Goal: Task Accomplishment & Management: Use online tool/utility

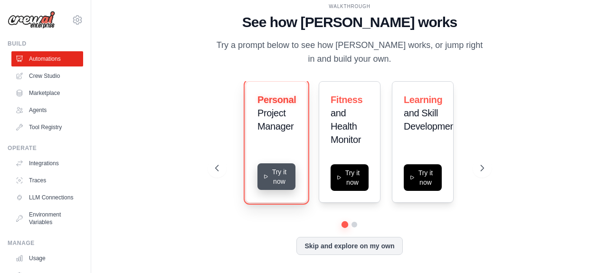
click at [266, 174] on icon at bounding box center [266, 177] width 6 height 8
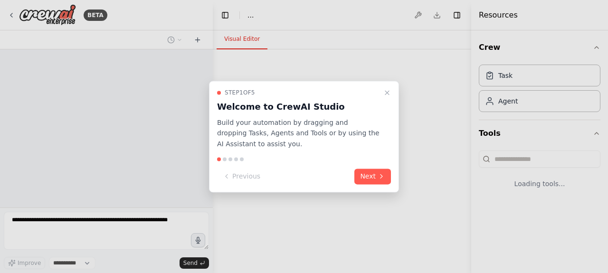
select select "****"
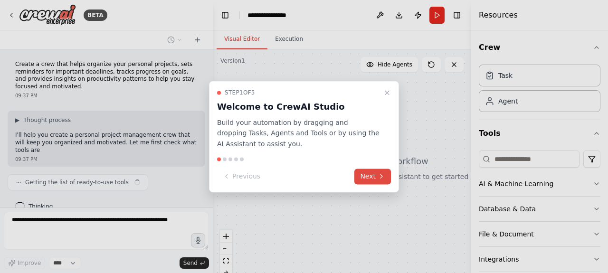
scroll to position [13, 0]
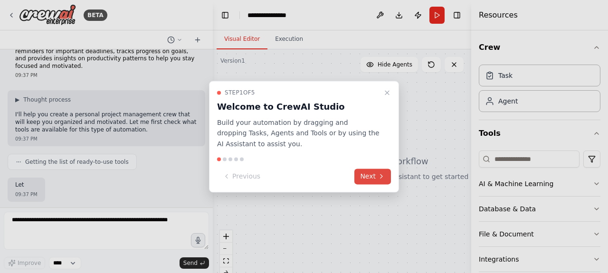
click at [370, 181] on button "Next" at bounding box center [373, 177] width 37 height 16
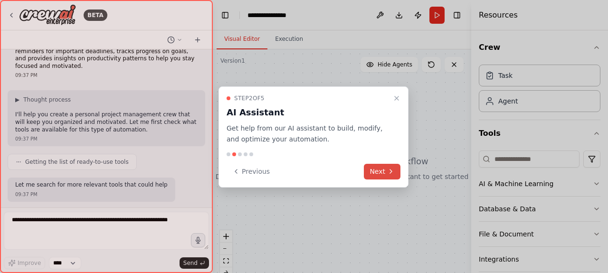
scroll to position [76, 0]
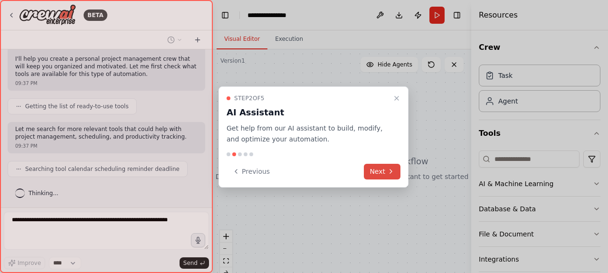
click at [377, 173] on button "Next" at bounding box center [382, 172] width 37 height 16
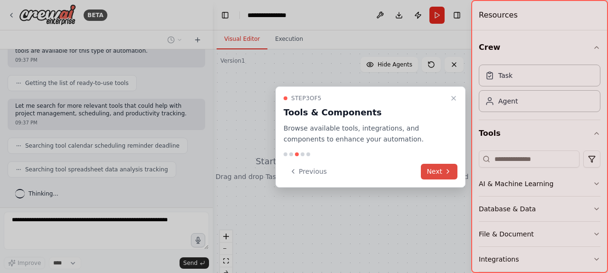
scroll to position [123, 0]
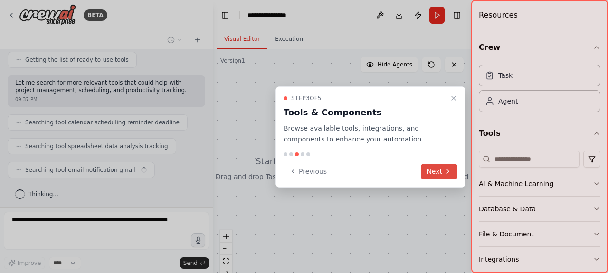
click at [439, 170] on button "Next" at bounding box center [439, 172] width 37 height 16
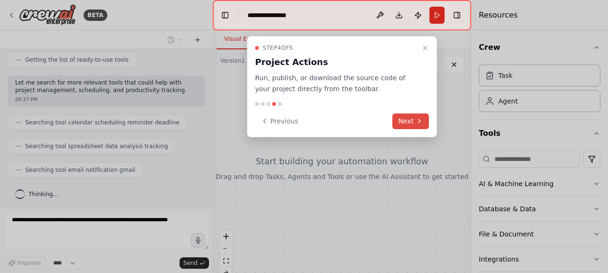
click at [411, 123] on button "Next" at bounding box center [411, 122] width 37 height 16
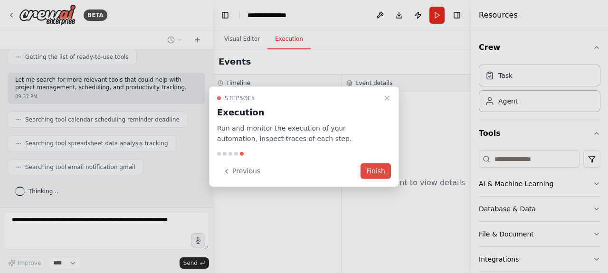
click at [380, 172] on button "Finish" at bounding box center [376, 171] width 30 height 16
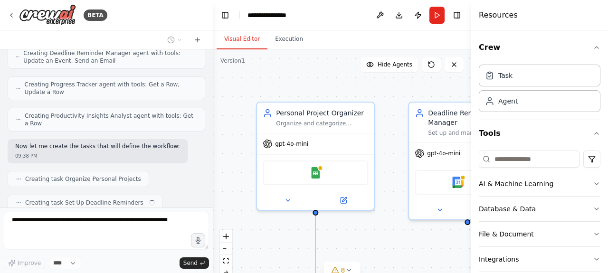
scroll to position [364, 0]
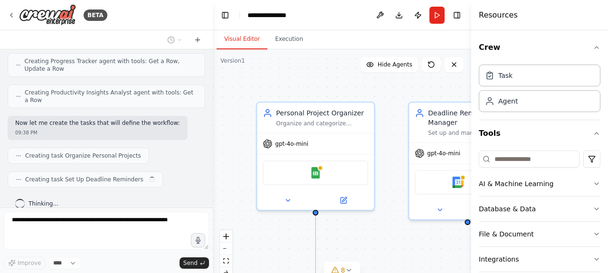
drag, startPoint x: 413, startPoint y: 81, endPoint x: 354, endPoint y: 12, distance: 91.6
click at [354, 12] on header "**********" at bounding box center [342, 15] width 259 height 30
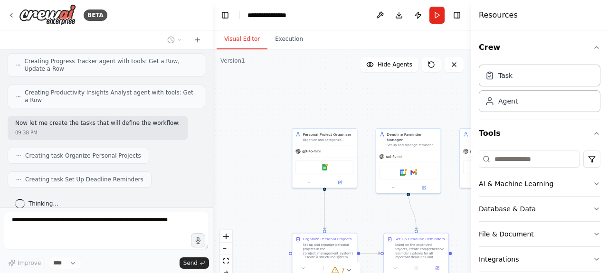
scroll to position [388, 0]
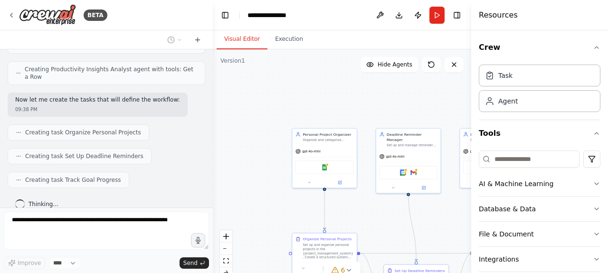
click at [379, 115] on div ".deletable-edge-delete-btn { width: 20px; height: 20px; border: 0px solid #ffff…" at bounding box center [342, 168] width 259 height 238
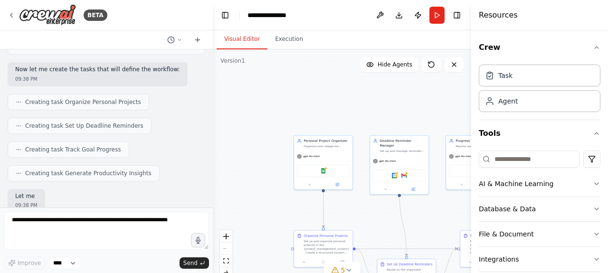
scroll to position [466, 0]
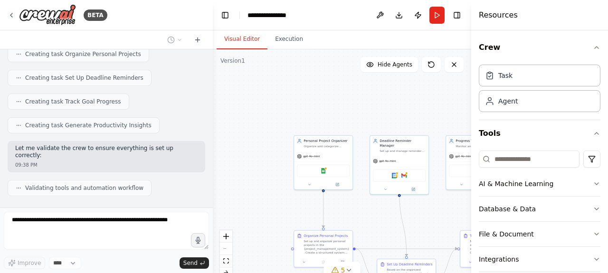
click at [228, 249] on div "React Flow controls" at bounding box center [226, 254] width 12 height 49
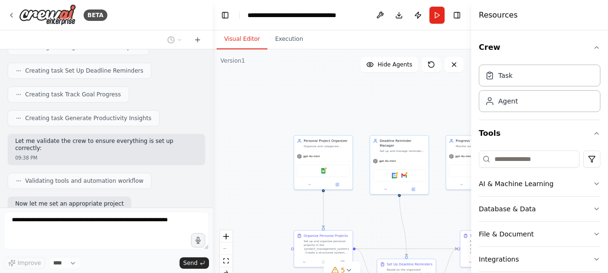
scroll to position [521, 0]
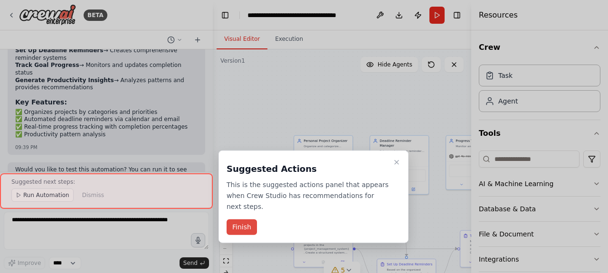
click at [245, 220] on button "Finish" at bounding box center [242, 228] width 30 height 16
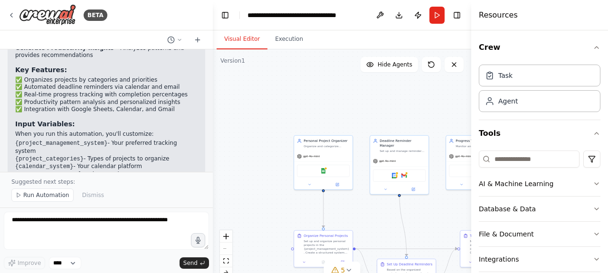
scroll to position [861, 0]
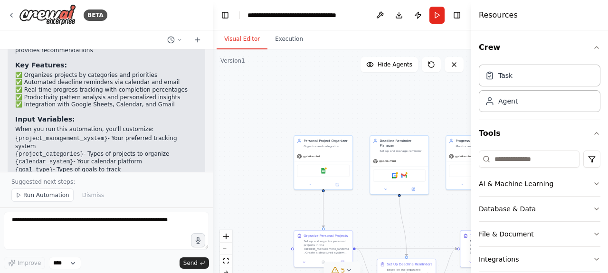
click at [348, 268] on icon at bounding box center [349, 271] width 8 height 8
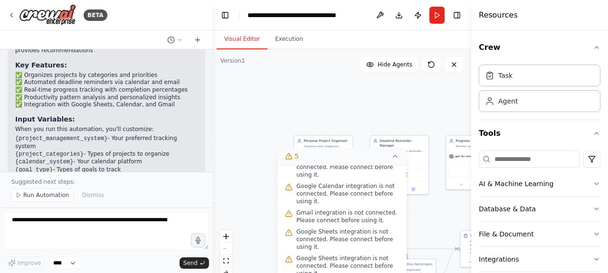
scroll to position [41, 0]
click at [364, 113] on div ".deletable-edge-delete-btn { width: 20px; height: 20px; border: 0px solid #ffff…" at bounding box center [342, 168] width 259 height 238
click at [397, 155] on icon at bounding box center [396, 157] width 8 height 8
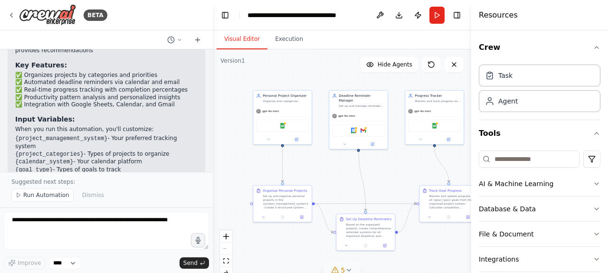
drag, startPoint x: 422, startPoint y: 212, endPoint x: 381, endPoint y: 167, distance: 60.9
click at [381, 167] on div ".deletable-edge-delete-btn { width: 20px; height: 20px; border: 0px solid #ffff…" at bounding box center [342, 168] width 259 height 238
click at [274, 115] on div "gpt-4o-mini" at bounding box center [282, 110] width 58 height 10
click at [282, 112] on div "gpt-4o-mini" at bounding box center [282, 110] width 58 height 10
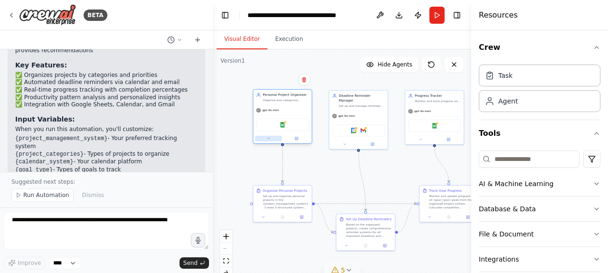
click at [269, 139] on icon at bounding box center [269, 139] width 4 height 4
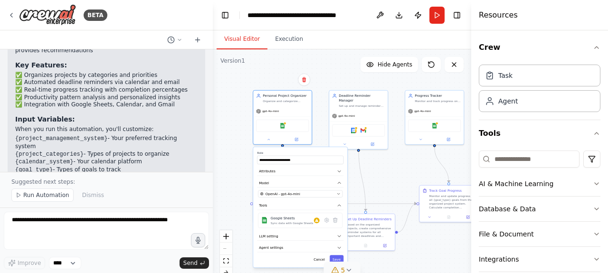
click at [300, 255] on div "Cancel Save" at bounding box center [300, 259] width 86 height 9
click at [339, 237] on icon "button" at bounding box center [339, 236] width 5 height 5
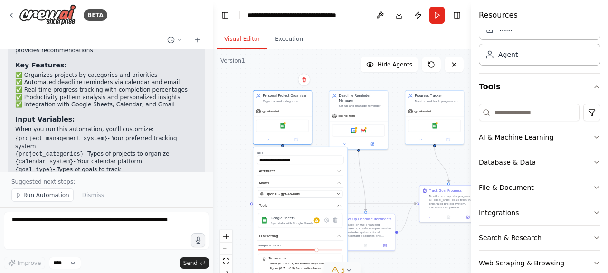
scroll to position [63, 0]
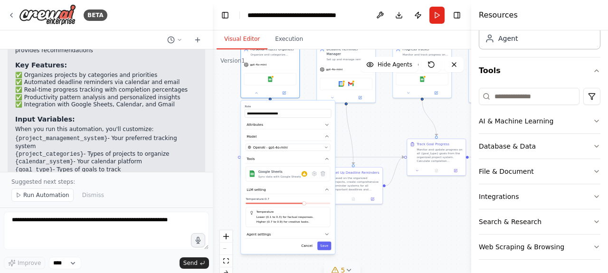
drag, startPoint x: 370, startPoint y: 178, endPoint x: 357, endPoint y: 132, distance: 48.2
click at [357, 132] on div ".deletable-edge-delete-btn { width: 20px; height: 20px; border: 0px solid #ffff…" at bounding box center [342, 168] width 259 height 238
click at [328, 234] on icon "button" at bounding box center [327, 234] width 3 height 1
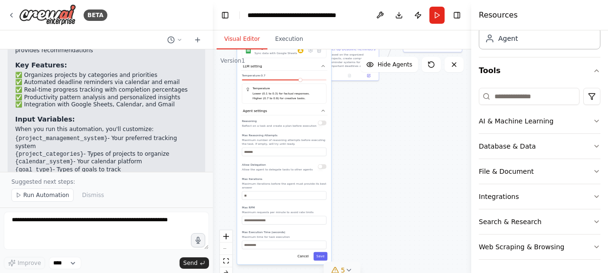
drag, startPoint x: 360, startPoint y: 233, endPoint x: 355, endPoint y: 105, distance: 127.9
click at [355, 105] on div ".deletable-edge-delete-btn { width: 20px; height: 20px; border: 0px solid #ffff…" at bounding box center [342, 168] width 259 height 238
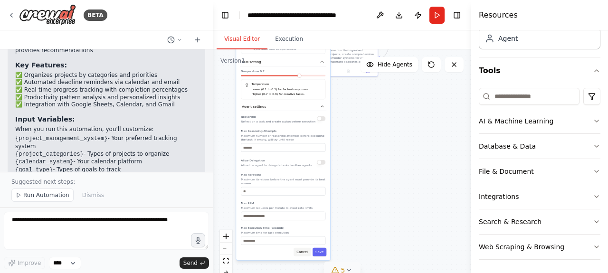
click at [303, 248] on button "Cancel" at bounding box center [302, 252] width 17 height 9
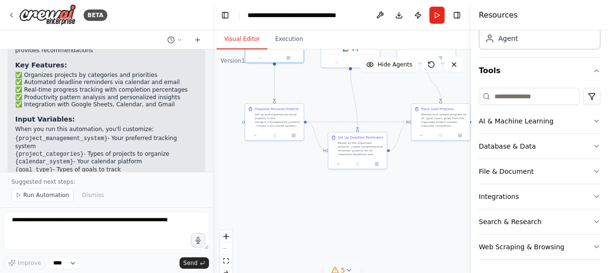
drag, startPoint x: 331, startPoint y: 192, endPoint x: 340, endPoint y: 284, distance: 93.1
click at [340, 273] on html "BETA Create a crew that helps organize your personal projects, sets reminders f…" at bounding box center [304, 136] width 608 height 273
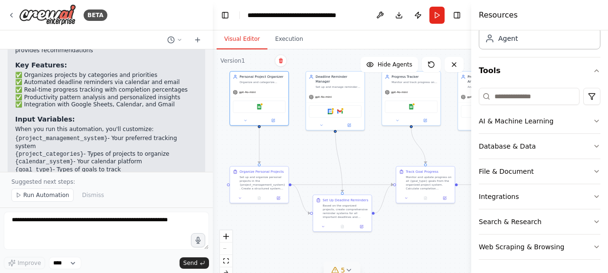
drag, startPoint x: 314, startPoint y: 187, endPoint x: 298, endPoint y: 250, distance: 65.0
click at [298, 250] on div ".deletable-edge-delete-btn { width: 20px; height: 20px; border: 0px solid #ffff…" at bounding box center [342, 168] width 259 height 238
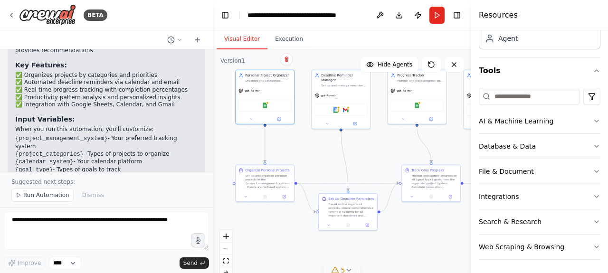
drag, startPoint x: 316, startPoint y: 150, endPoint x: 322, endPoint y: 148, distance: 6.0
click at [322, 148] on div ".deletable-edge-delete-btn { width: 20px; height: 20px; border: 0px solid #ffff…" at bounding box center [342, 168] width 259 height 238
click at [266, 189] on div "Organize Personal Projects Set up and organize personal projects in the {projec…" at bounding box center [265, 177] width 58 height 27
click at [281, 195] on button at bounding box center [284, 196] width 16 height 6
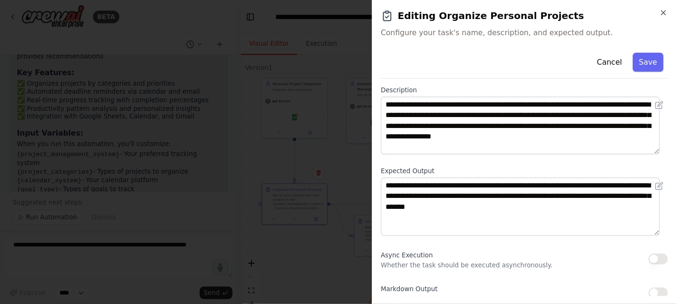
scroll to position [49, 0]
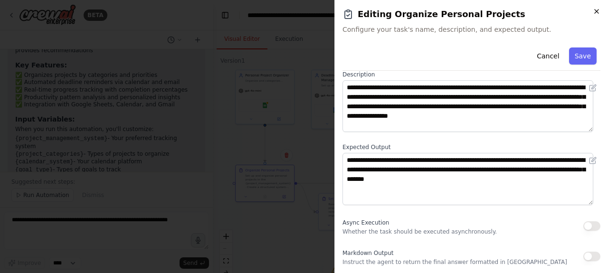
click at [597, 10] on icon "button" at bounding box center [597, 12] width 8 height 8
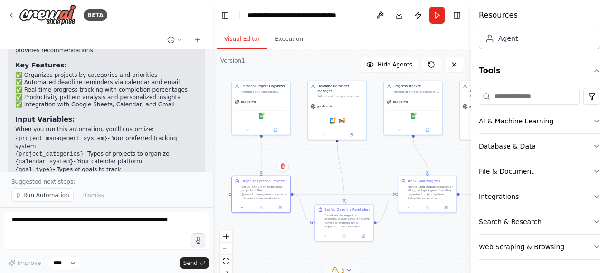
drag, startPoint x: 374, startPoint y: 157, endPoint x: 371, endPoint y: 168, distance: 11.6
click at [371, 168] on div ".deletable-edge-delete-btn { width: 20px; height: 20px; border: 0px solid #ffff…" at bounding box center [342, 168] width 259 height 238
click at [344, 94] on div "Set up and manage reminders for important deadlines and milestones in {calendar…" at bounding box center [340, 96] width 46 height 4
click at [345, 105] on div "gpt-4o-mini" at bounding box center [337, 105] width 58 height 10
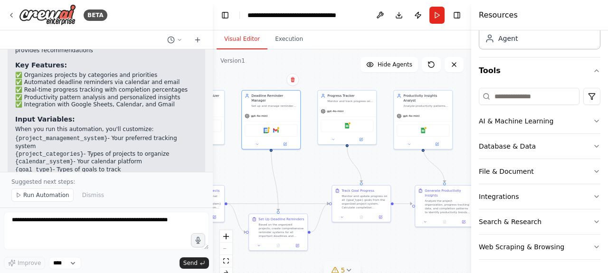
drag, startPoint x: 379, startPoint y: 165, endPoint x: 313, endPoint y: 174, distance: 66.7
click at [313, 174] on div ".deletable-edge-delete-btn { width: 20px; height: 20px; border: 0px solid #ffff…" at bounding box center [342, 168] width 259 height 238
click at [343, 74] on div ".deletable-edge-delete-btn { width: 20px; height: 20px; border: 0px solid #ffff…" at bounding box center [342, 168] width 259 height 238
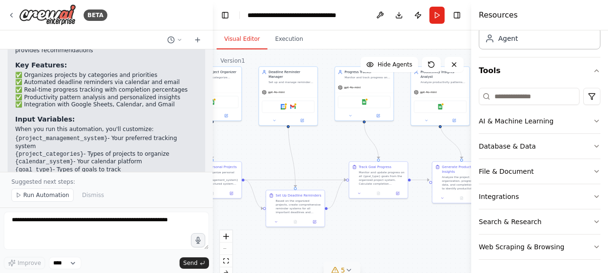
drag, startPoint x: 323, startPoint y: 165, endPoint x: 340, endPoint y: 143, distance: 28.1
click at [340, 143] on div ".deletable-edge-delete-btn { width: 20px; height: 20px; border: 0px solid #ffff…" at bounding box center [342, 168] width 259 height 238
click at [350, 266] on button "5" at bounding box center [342, 271] width 37 height 18
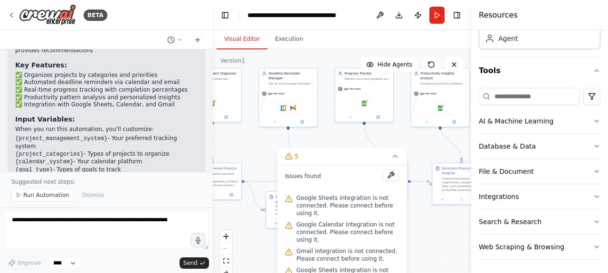
click at [326, 201] on span "Google Sheets integration is not connected. Please connect before using it." at bounding box center [348, 205] width 103 height 23
click at [386, 175] on button at bounding box center [391, 175] width 16 height 11
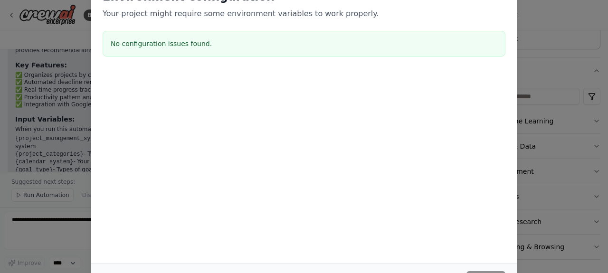
click at [543, 63] on div "Environment configuration Your project might require some environment variables…" at bounding box center [304, 136] width 608 height 273
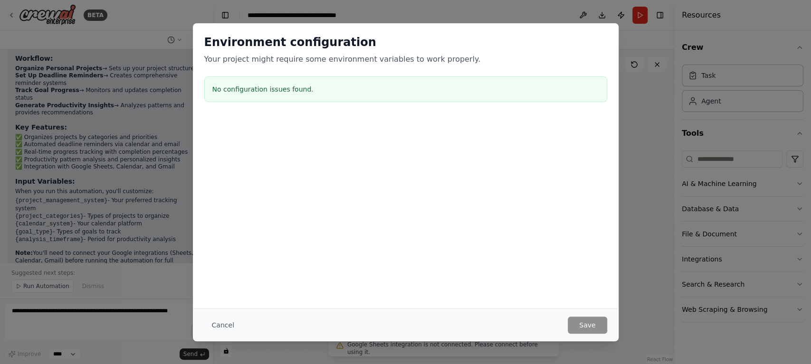
scroll to position [798, 0]
click at [215, 273] on button "Cancel" at bounding box center [223, 325] width 38 height 17
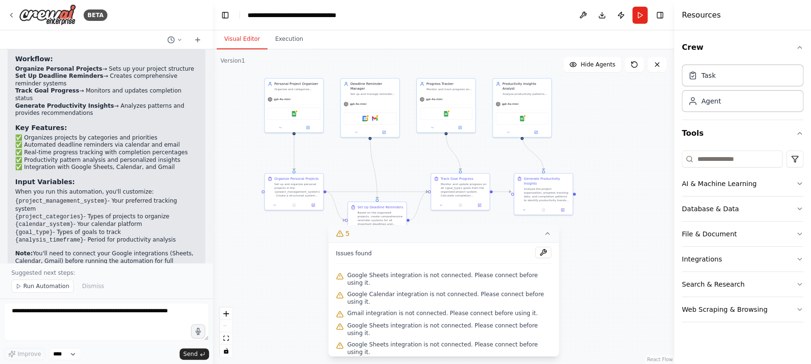
drag, startPoint x: 409, startPoint y: 237, endPoint x: 490, endPoint y: 247, distance: 82.4
click at [490, 247] on div "Version 1 Show Tools Hide Agents .deletable-edge-delete-btn { width: 20px; heig…" at bounding box center [443, 206] width 461 height 315
click at [608, 258] on icon "button" at bounding box center [800, 260] width 8 height 8
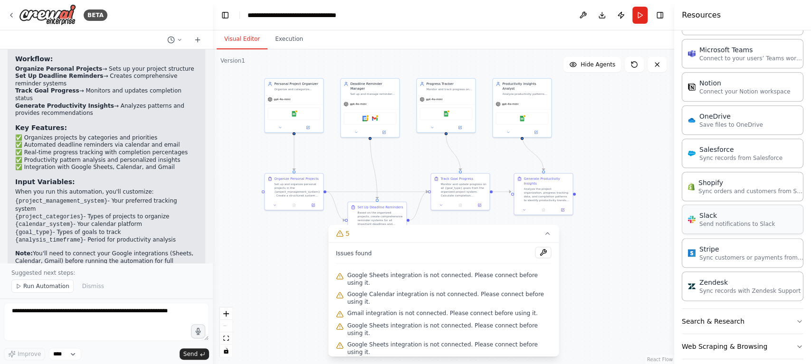
scroll to position [677, 0]
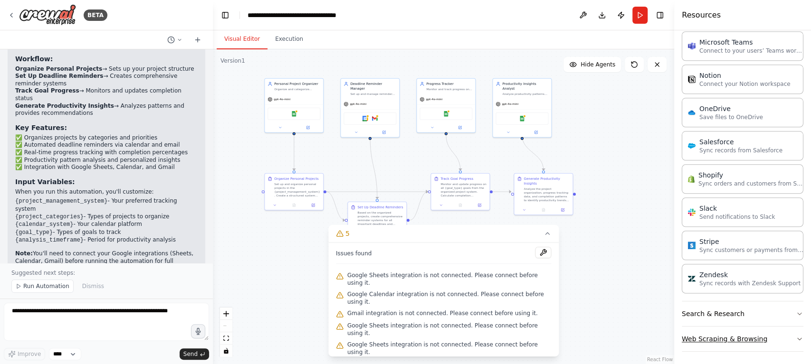
click at [608, 273] on button "Web Scraping & Browsing" at bounding box center [743, 339] width 122 height 25
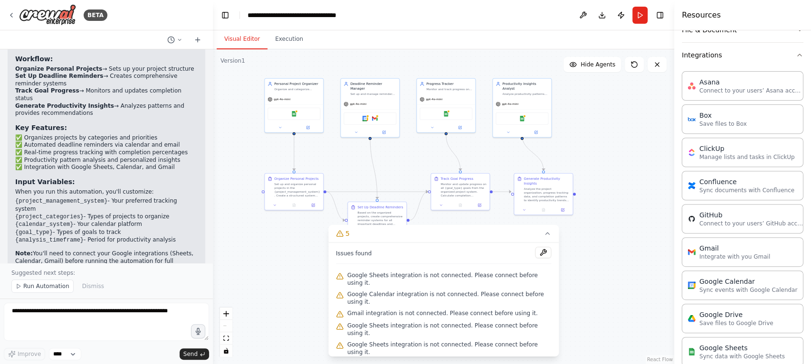
scroll to position [0, 0]
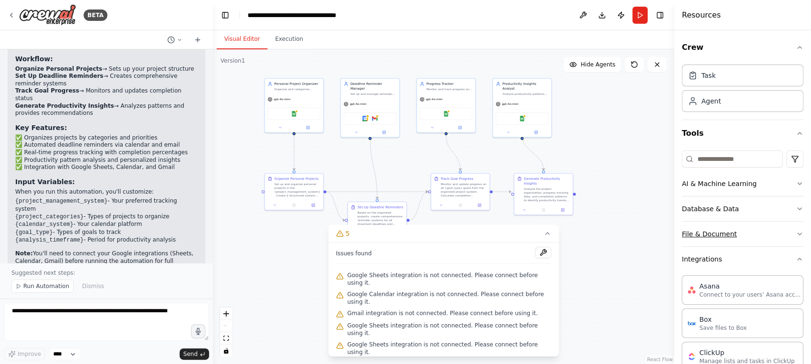
click at [608, 229] on button "File & Document" at bounding box center [743, 234] width 122 height 25
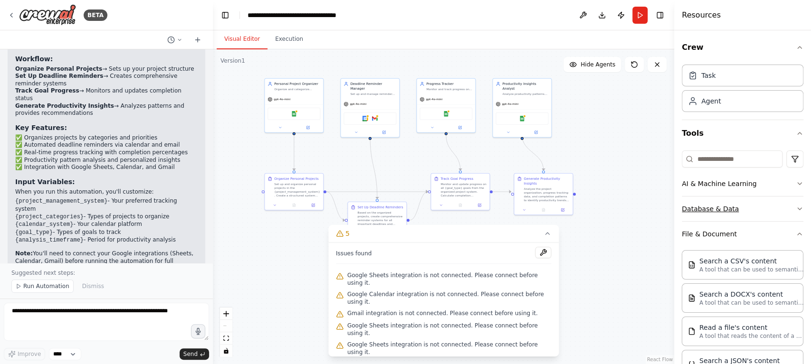
click at [608, 209] on button "Database & Data" at bounding box center [743, 209] width 122 height 25
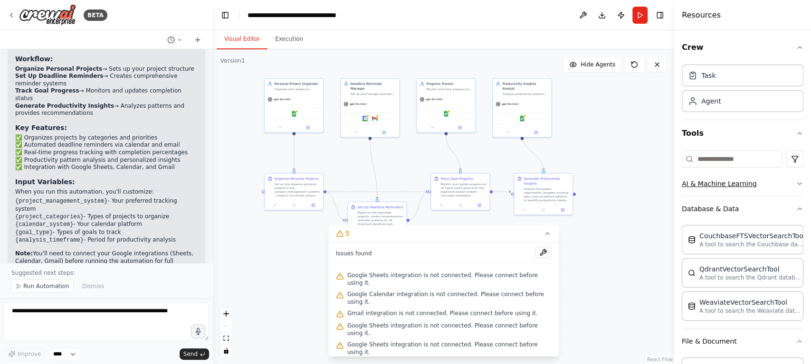
click at [608, 186] on button "AI & Machine Learning" at bounding box center [743, 184] width 122 height 25
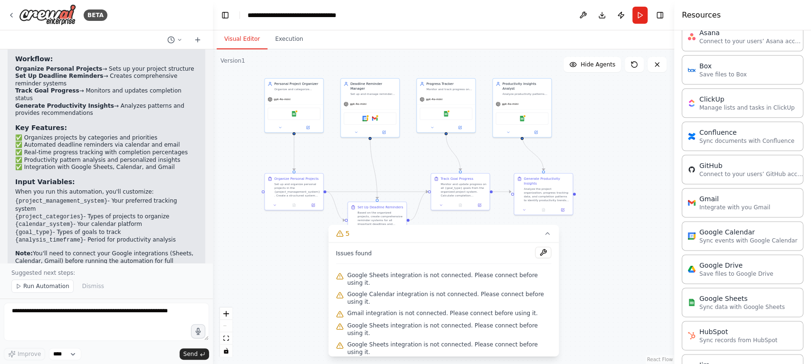
scroll to position [787, 0]
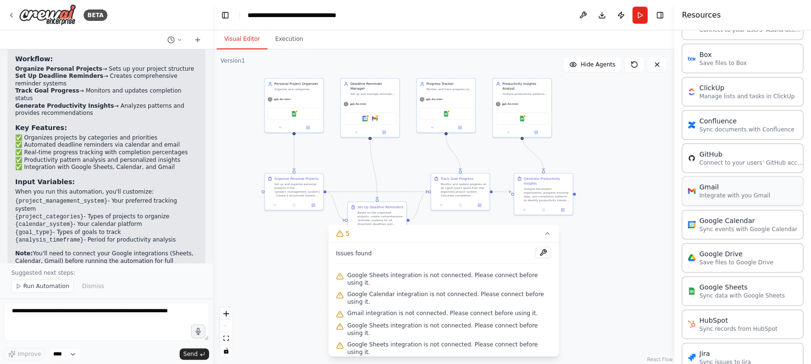
click at [608, 192] on p "Integrate with you Gmail" at bounding box center [735, 196] width 71 height 8
click at [608, 198] on div "Gmail Integrate with you Gmail" at bounding box center [743, 190] width 122 height 29
click at [278, 35] on button "Execution" at bounding box center [289, 39] width 43 height 20
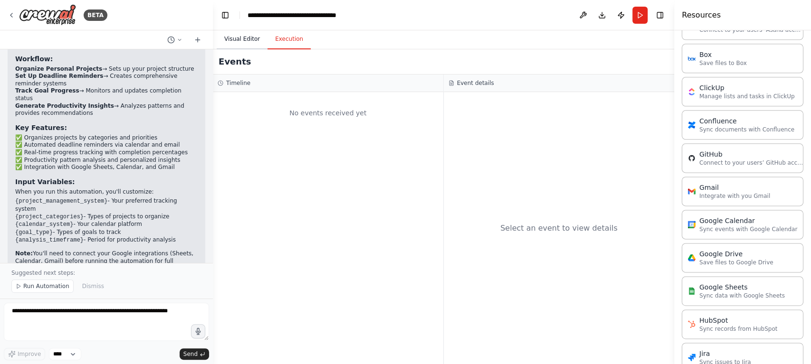
click at [246, 48] on button "Visual Editor" at bounding box center [242, 39] width 51 height 20
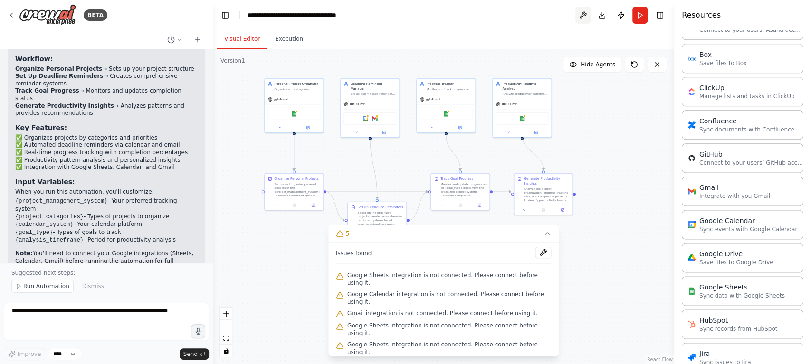
click at [579, 18] on button at bounding box center [582, 15] width 15 height 17
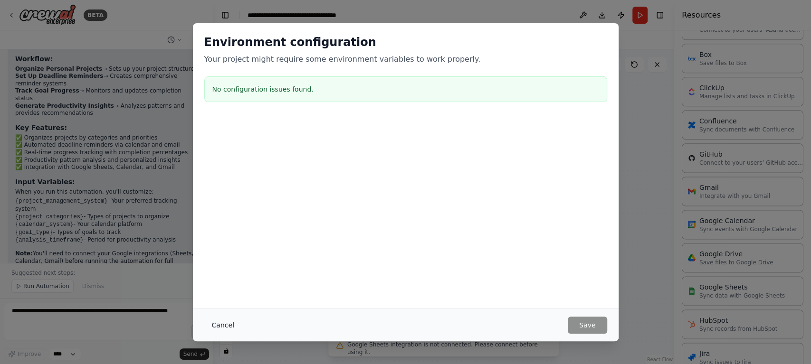
click at [224, 273] on button "Cancel" at bounding box center [223, 325] width 38 height 17
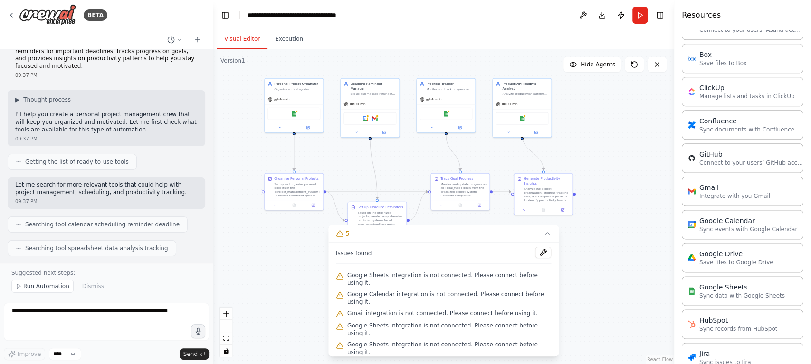
scroll to position [0, 0]
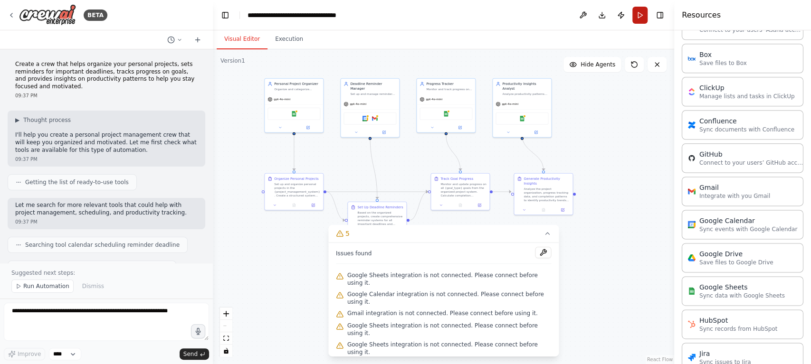
click at [608, 19] on button "Run" at bounding box center [640, 15] width 15 height 17
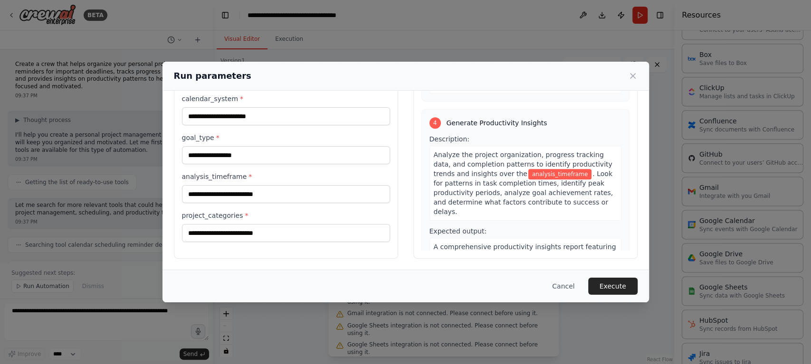
scroll to position [525, 0]
click at [571, 273] on button "Cancel" at bounding box center [564, 286] width 38 height 17
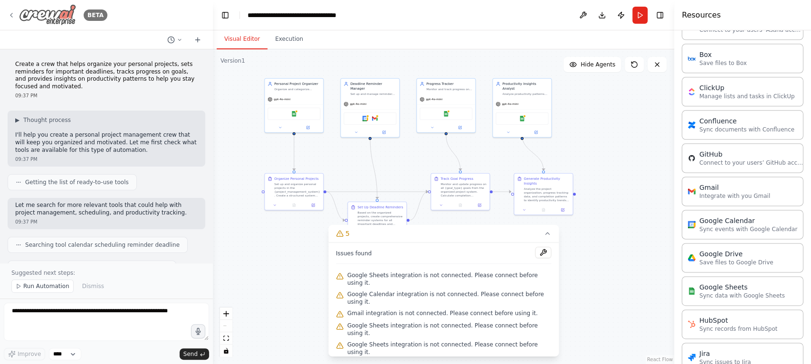
click at [15, 19] on div "BETA" at bounding box center [58, 14] width 100 height 21
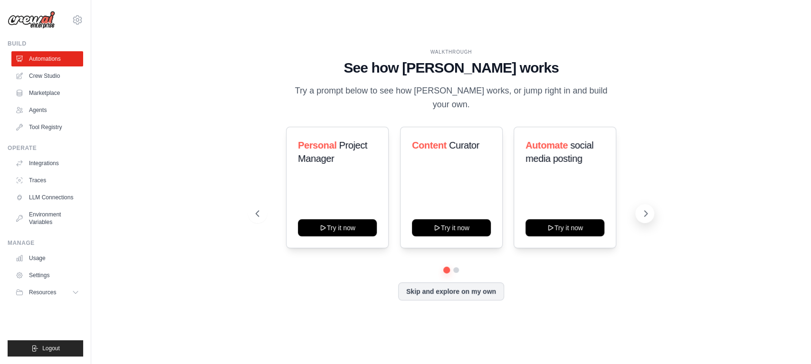
click at [647, 209] on icon at bounding box center [646, 214] width 10 height 10
click at [650, 209] on icon at bounding box center [646, 214] width 10 height 10
click at [252, 209] on icon at bounding box center [257, 214] width 10 height 10
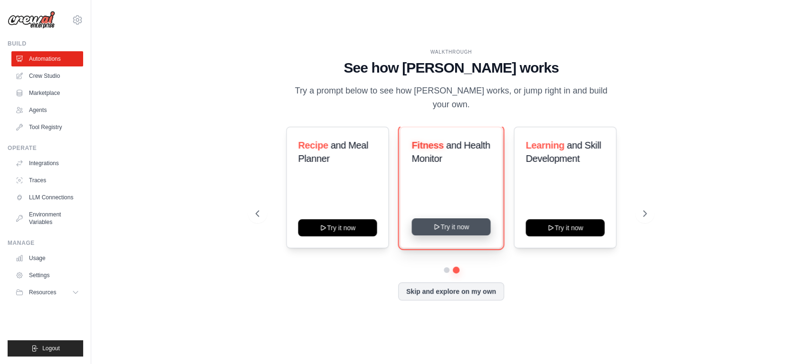
click at [450, 220] on button "Try it now" at bounding box center [451, 227] width 79 height 17
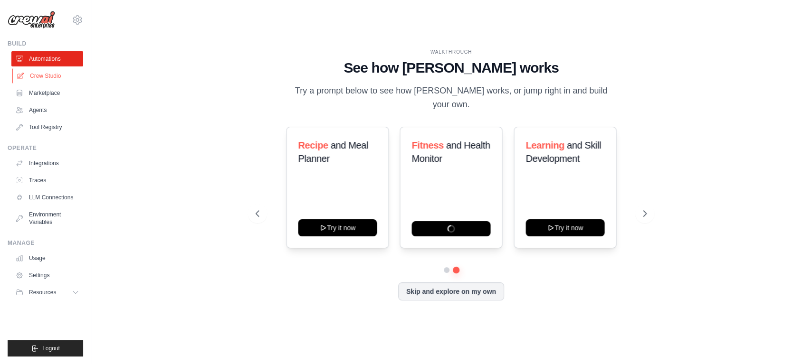
click at [53, 75] on link "Crew Studio" at bounding box center [48, 75] width 72 height 15
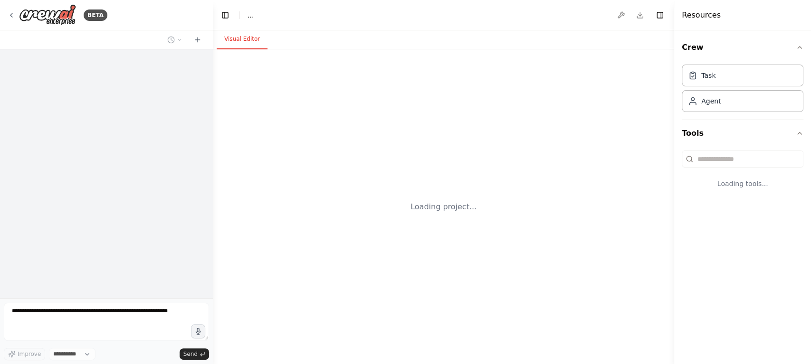
select select "****"
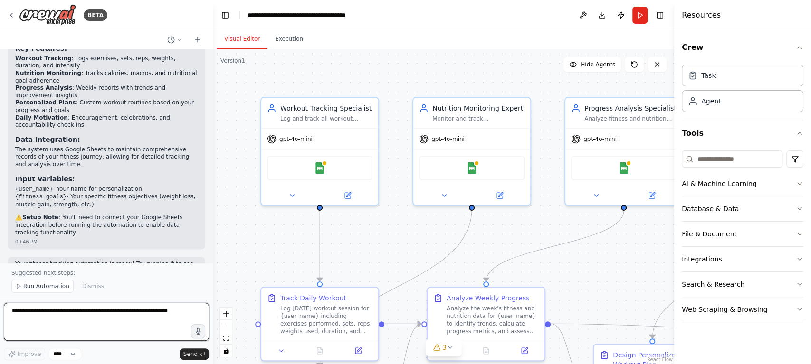
scroll to position [878, 0]
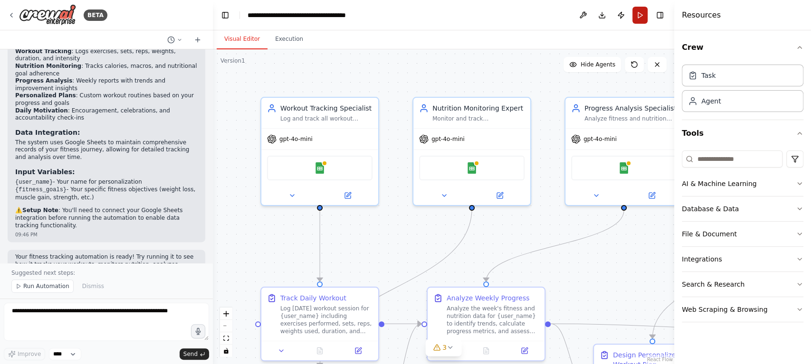
click at [640, 15] on button "Run" at bounding box center [640, 15] width 15 height 17
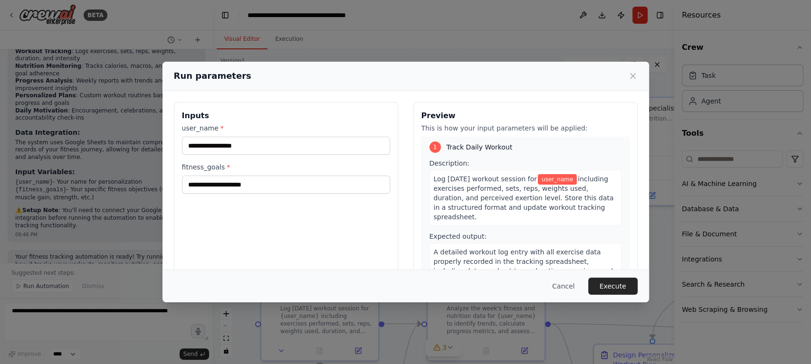
scroll to position [0, 0]
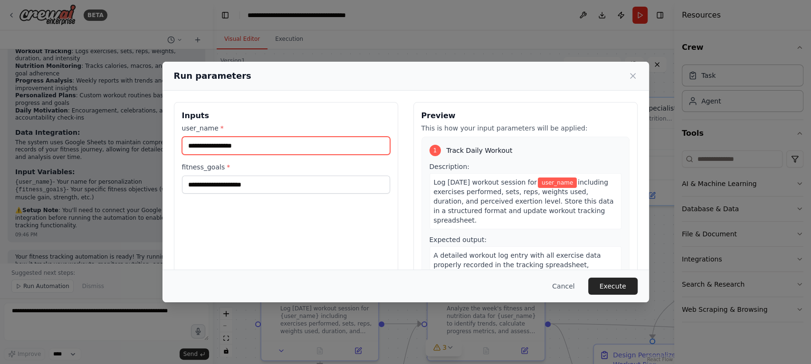
click at [291, 141] on input "user_name *" at bounding box center [286, 146] width 208 height 18
type input "****"
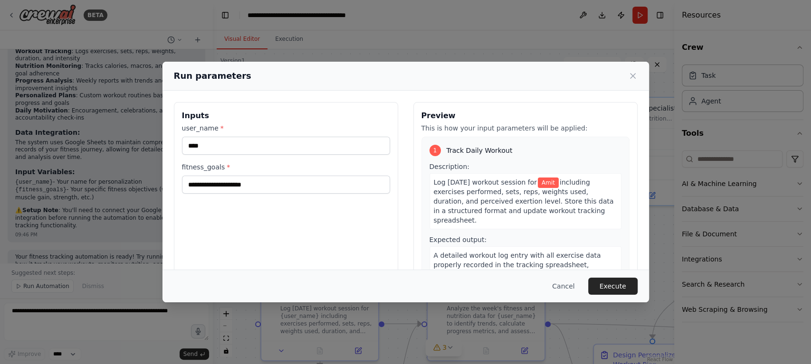
click at [285, 171] on label "fitness_goals *" at bounding box center [286, 168] width 208 height 10
click at [285, 176] on input "fitness_goals *" at bounding box center [286, 185] width 208 height 18
type input "**********"
click at [337, 239] on div "**********" at bounding box center [286, 214] width 224 height 225
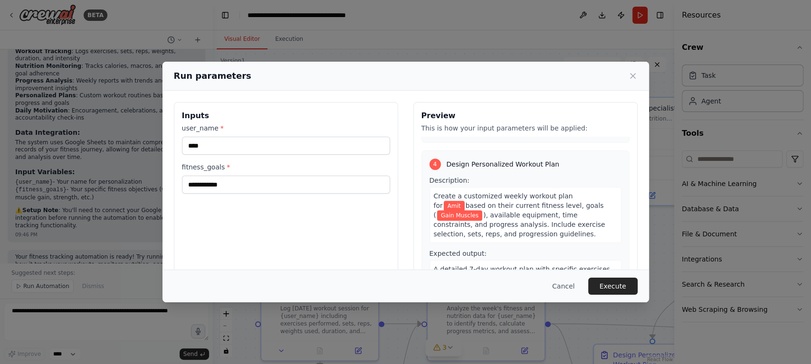
scroll to position [506, 0]
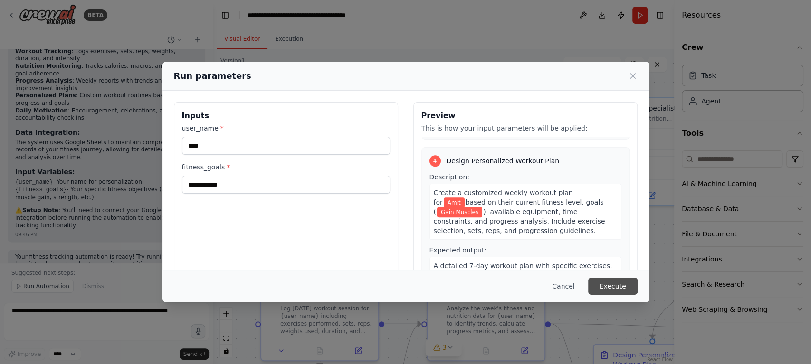
click at [607, 281] on button "Execute" at bounding box center [612, 286] width 49 height 17
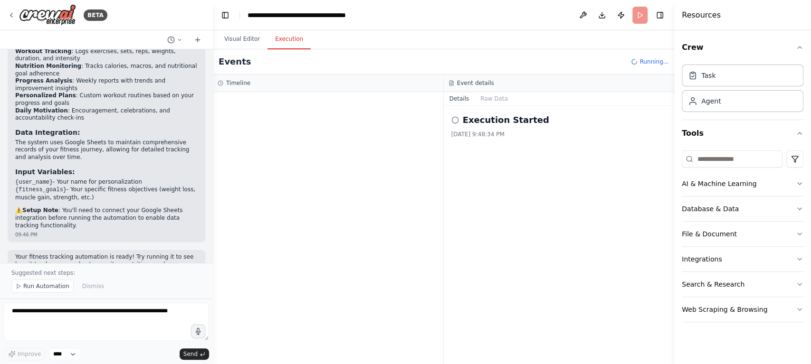
click at [292, 40] on button "Execution" at bounding box center [289, 39] width 43 height 20
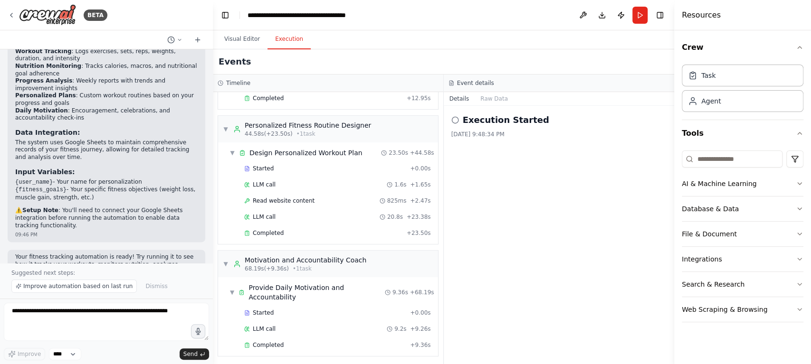
scroll to position [0, 0]
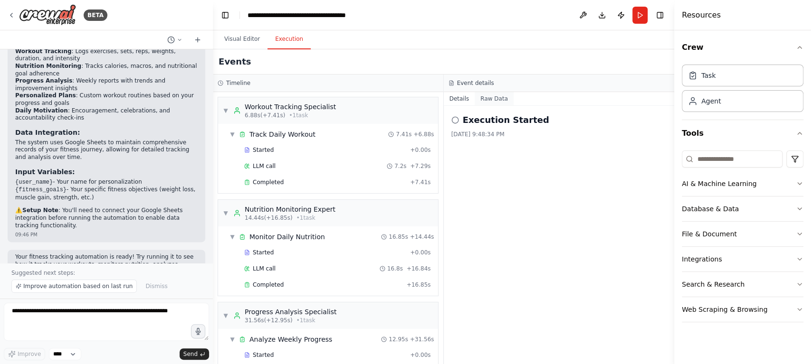
click at [492, 103] on button "Raw Data" at bounding box center [494, 98] width 39 height 13
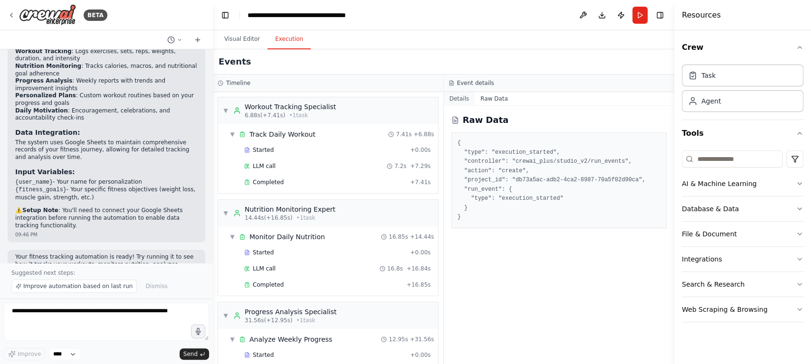
click at [465, 96] on button "Details" at bounding box center [459, 98] width 31 height 13
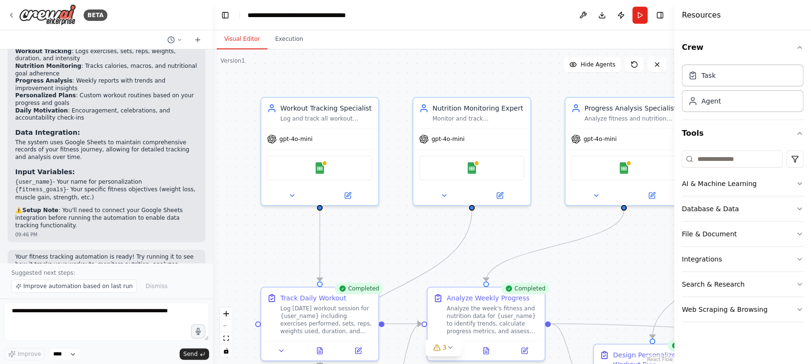
click at [241, 42] on button "Visual Editor" at bounding box center [242, 39] width 51 height 20
click at [322, 171] on img at bounding box center [319, 166] width 11 height 11
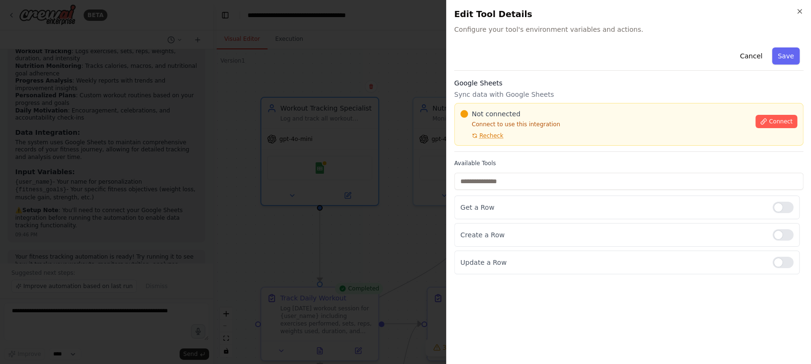
click at [802, 16] on h2 "Edit Tool Details" at bounding box center [628, 14] width 349 height 13
click at [802, 8] on icon "button" at bounding box center [800, 12] width 8 height 8
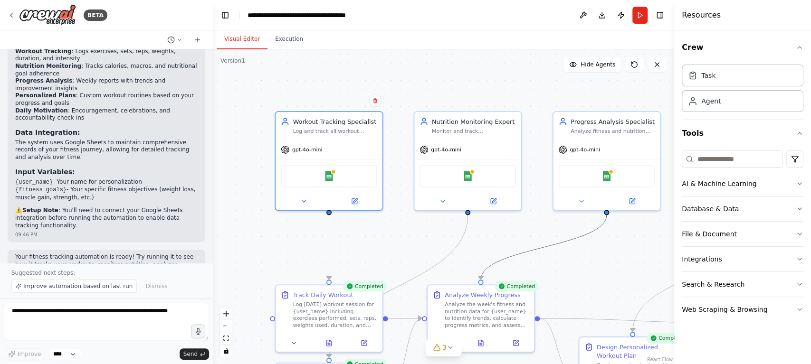
drag, startPoint x: 515, startPoint y: 255, endPoint x: 460, endPoint y: 253, distance: 54.7
click at [460, 253] on div ".deletable-edge-delete-btn { width: 20px; height: 20px; border: 0px solid #ffff…" at bounding box center [443, 206] width 461 height 315
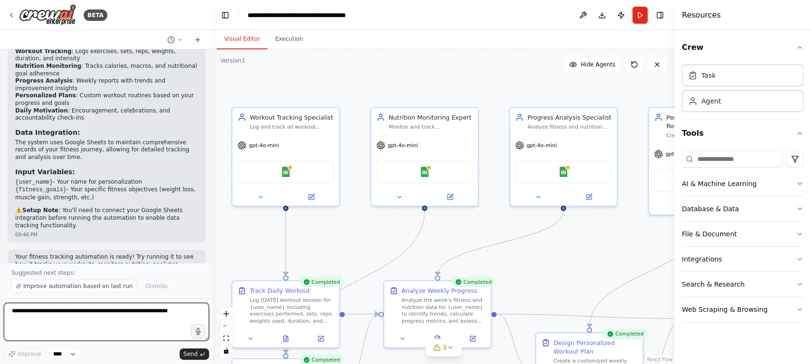
drag, startPoint x: 504, startPoint y: 238, endPoint x: 461, endPoint y: 234, distance: 42.9
click at [461, 234] on div ".deletable-edge-delete-btn { width: 20px; height: 20px; border: 0px solid #ffff…" at bounding box center [443, 206] width 461 height 315
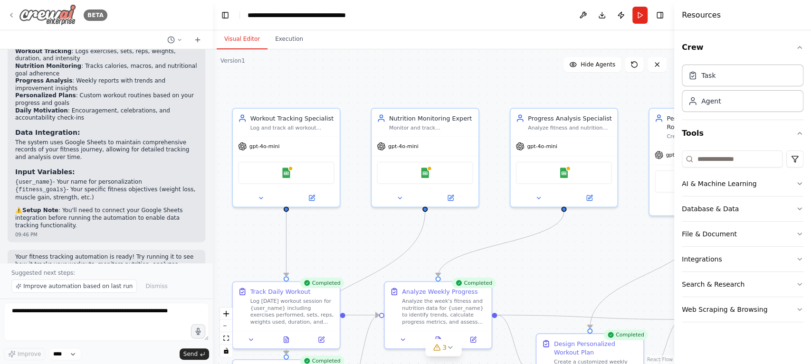
click at [52, 18] on img at bounding box center [47, 14] width 57 height 21
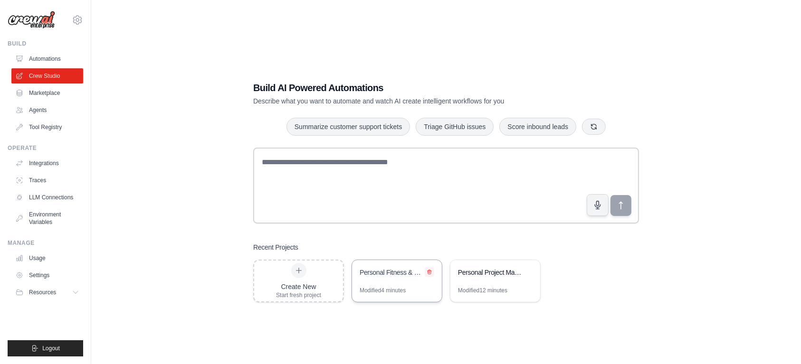
click at [427, 273] on icon at bounding box center [430, 272] width 6 height 6
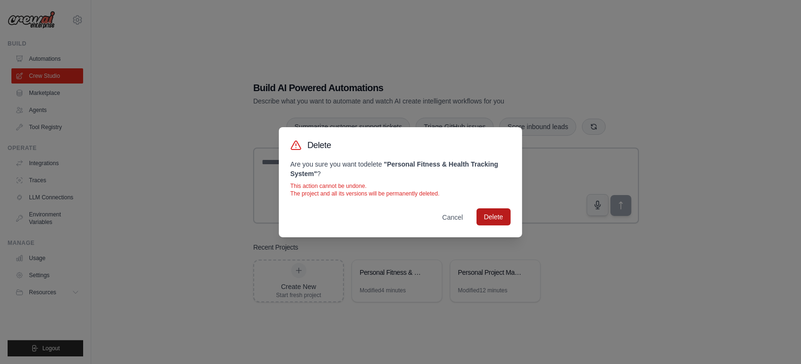
click at [491, 210] on button "Delete" at bounding box center [494, 217] width 34 height 17
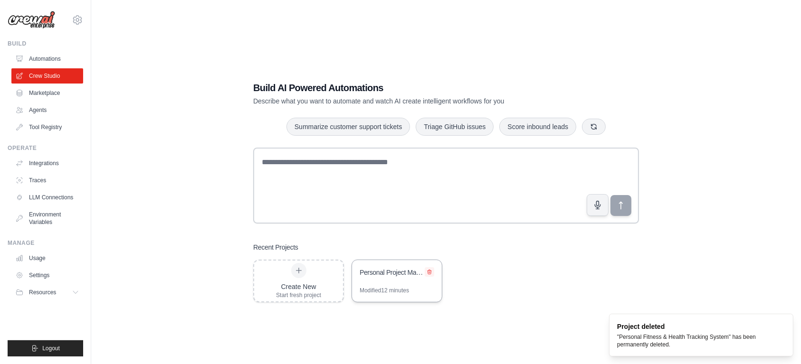
click at [429, 271] on icon at bounding box center [430, 272] width 4 height 4
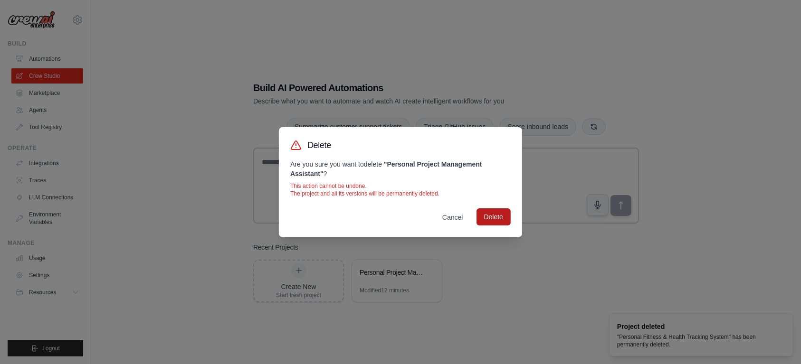
click at [495, 214] on button "Delete" at bounding box center [494, 217] width 34 height 17
